Goal: Navigation & Orientation: Find specific page/section

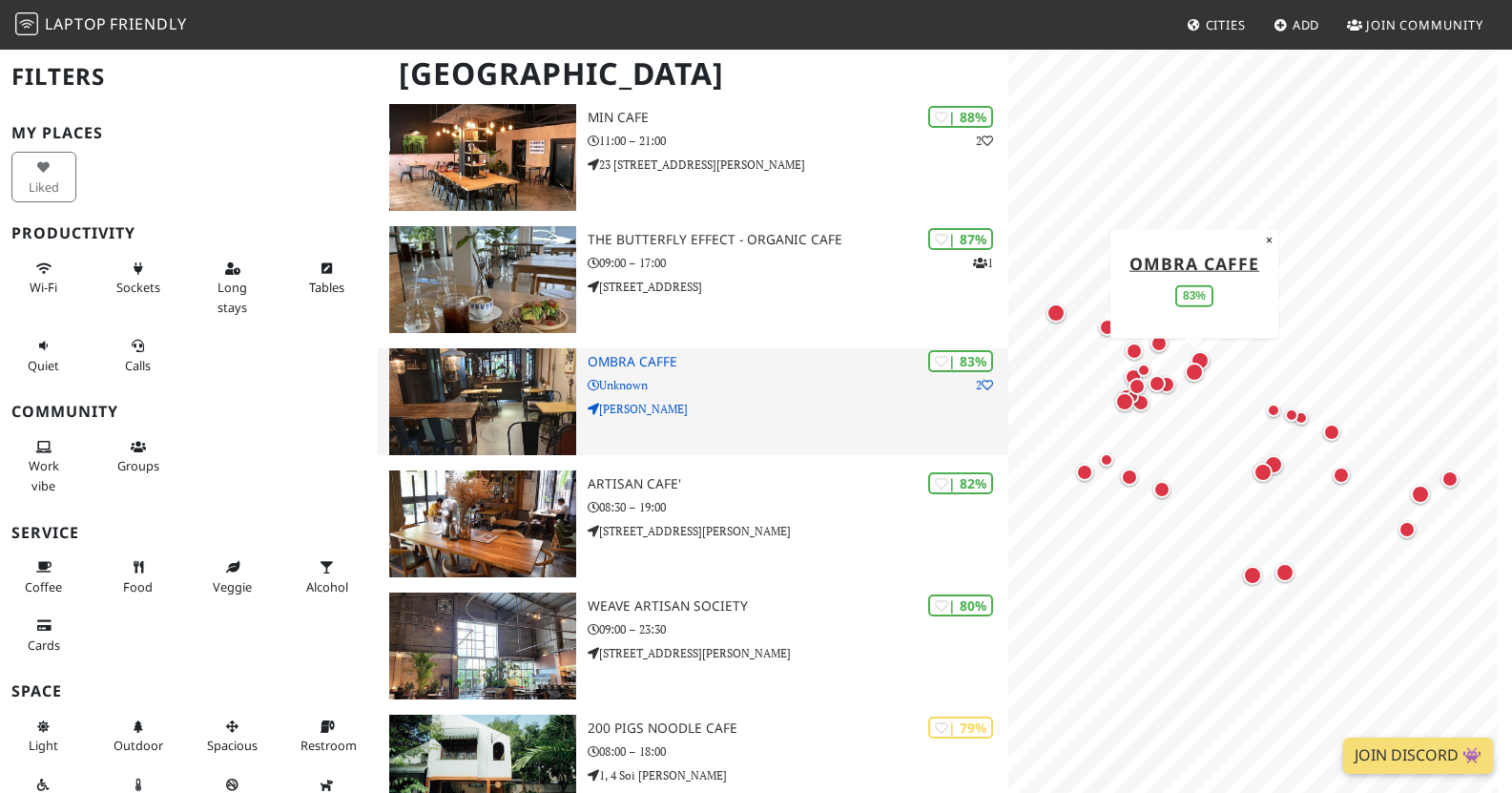
scroll to position [792, 0]
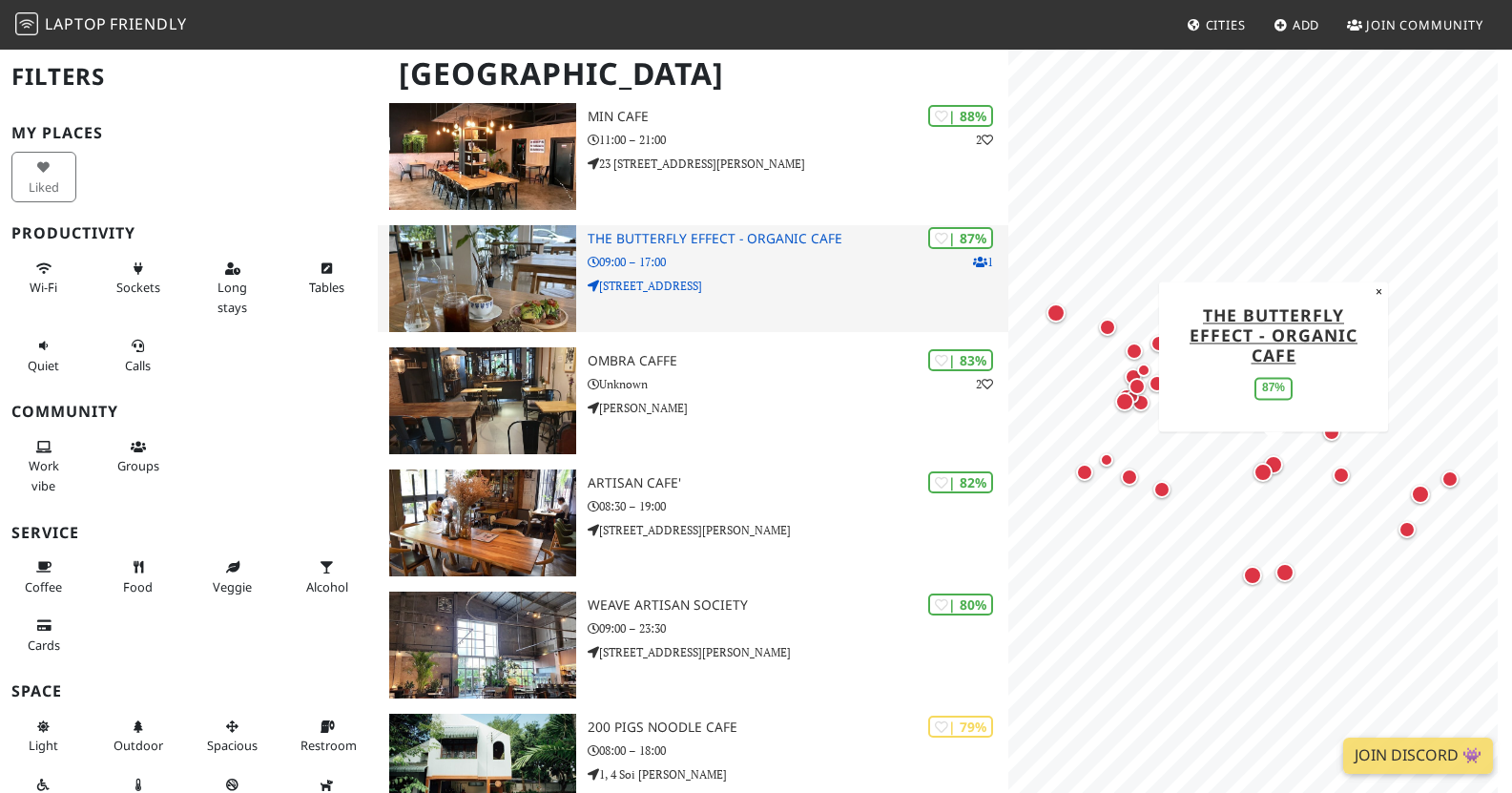
click at [514, 225] on img at bounding box center [482, 278] width 187 height 107
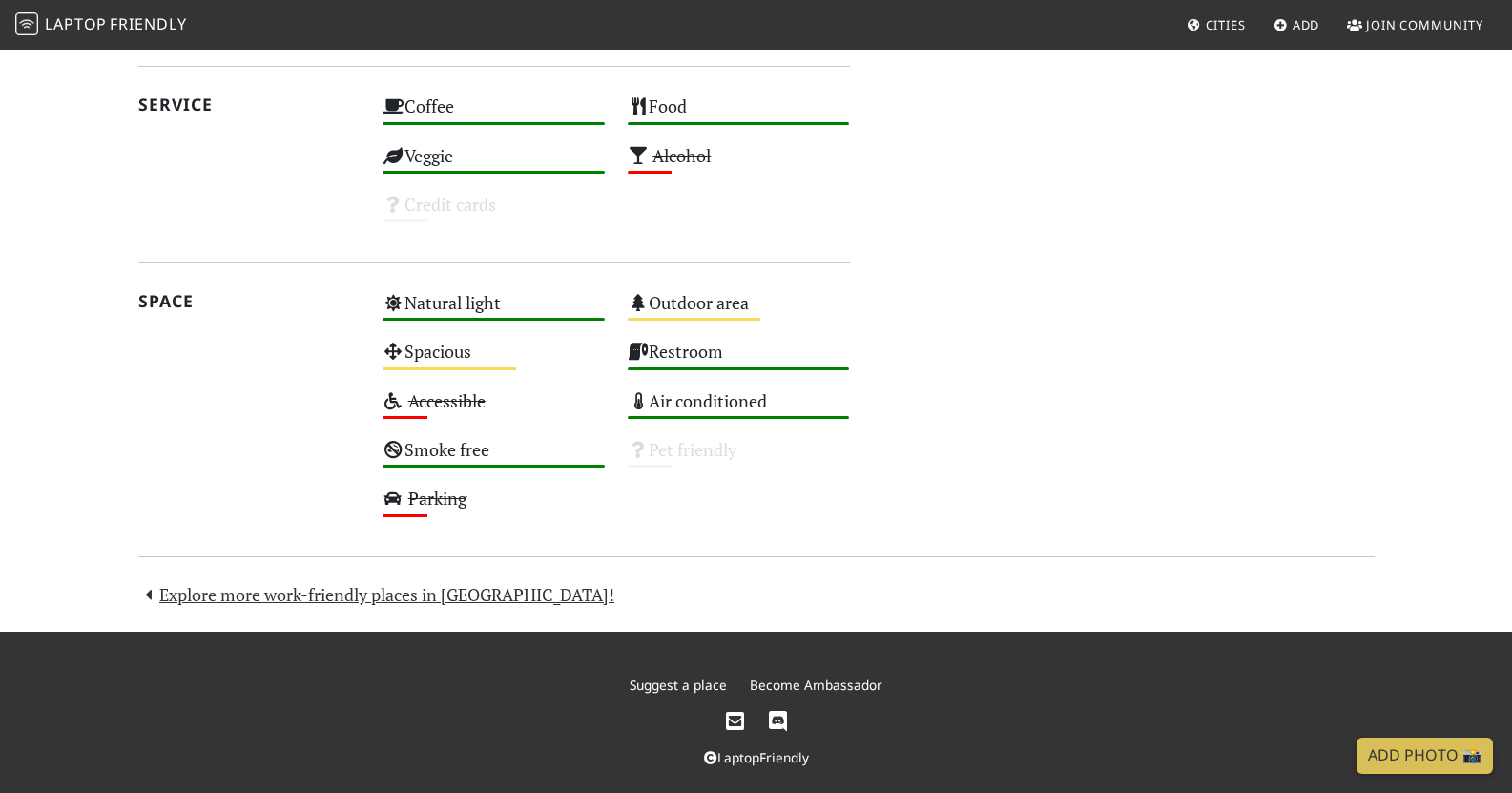
scroll to position [1010, 0]
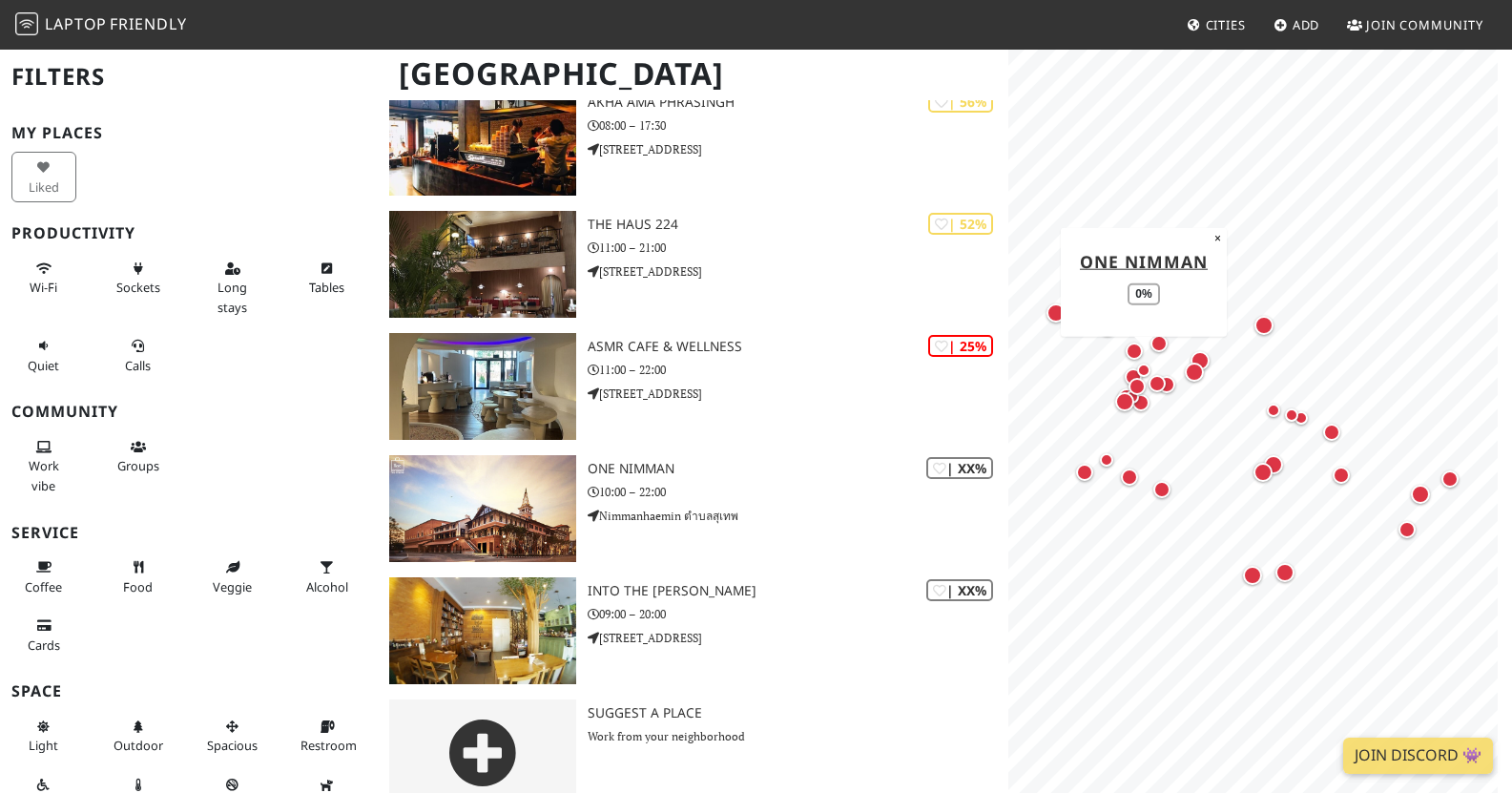
scroll to position [3616, 0]
